Goal: Information Seeking & Learning: Compare options

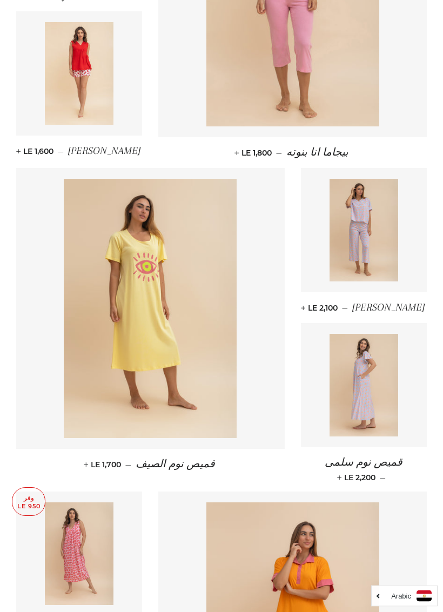
scroll to position [887, 0]
click at [358, 368] on img at bounding box center [363, 385] width 69 height 103
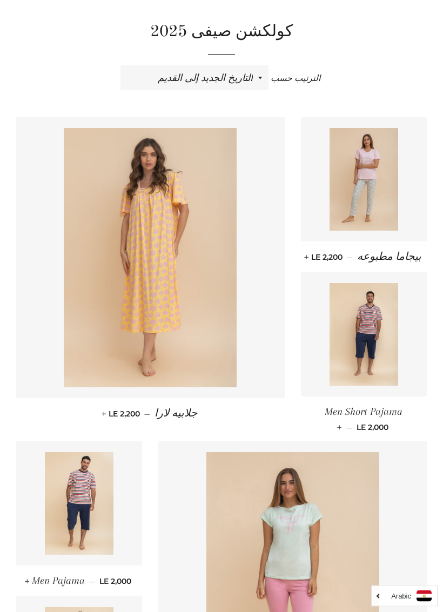
scroll to position [302, 0]
click at [152, 250] on img at bounding box center [150, 256] width 173 height 259
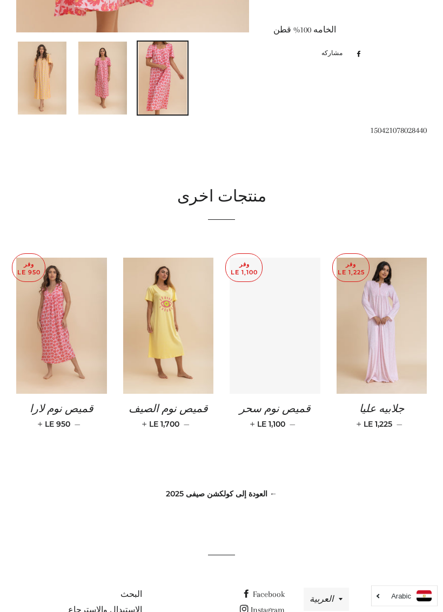
scroll to position [446, 0]
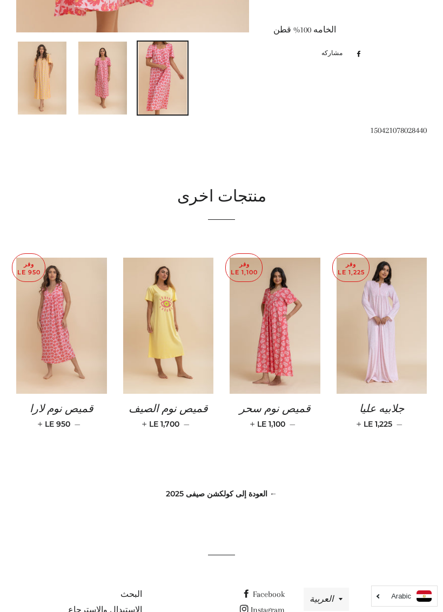
click at [375, 309] on img at bounding box center [381, 326] width 91 height 136
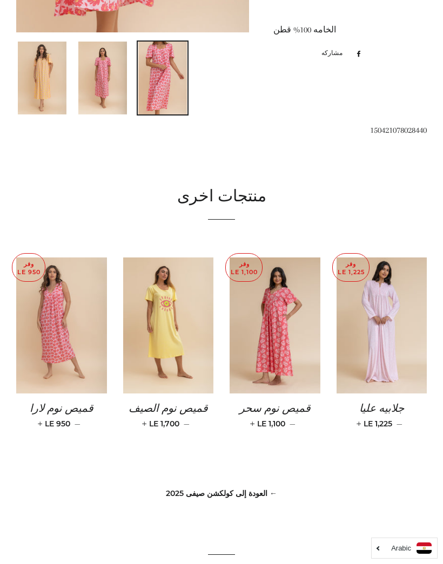
click at [56, 318] on img at bounding box center [61, 326] width 91 height 136
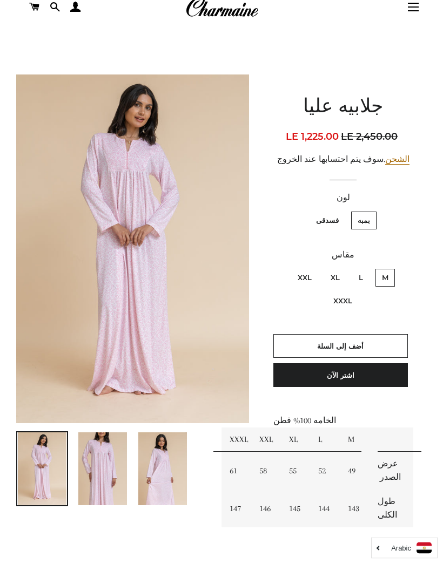
scroll to position [48, 0]
